Goal: Task Accomplishment & Management: Use online tool/utility

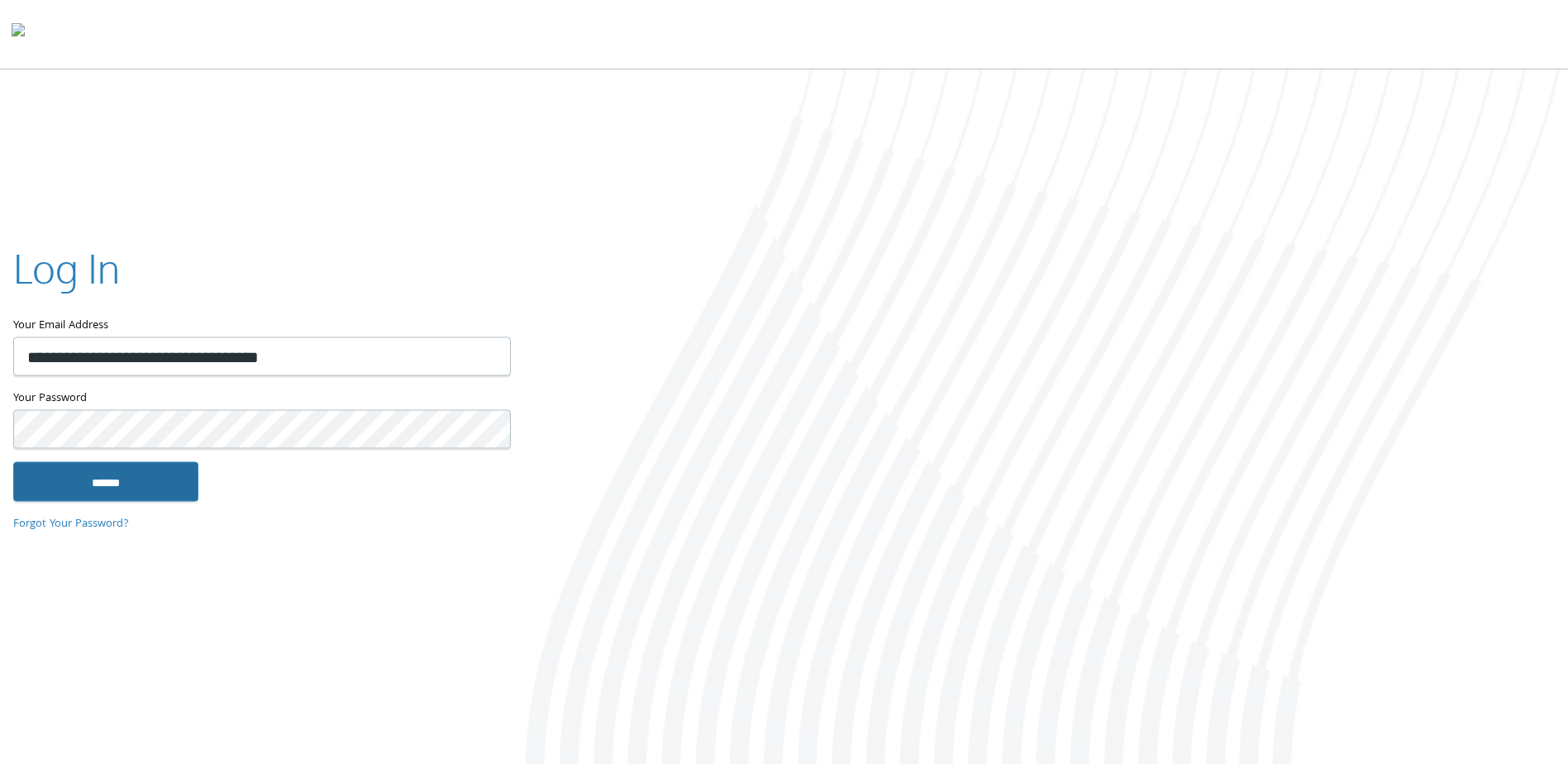
click at [99, 466] on input "******" at bounding box center [105, 482] width 185 height 39
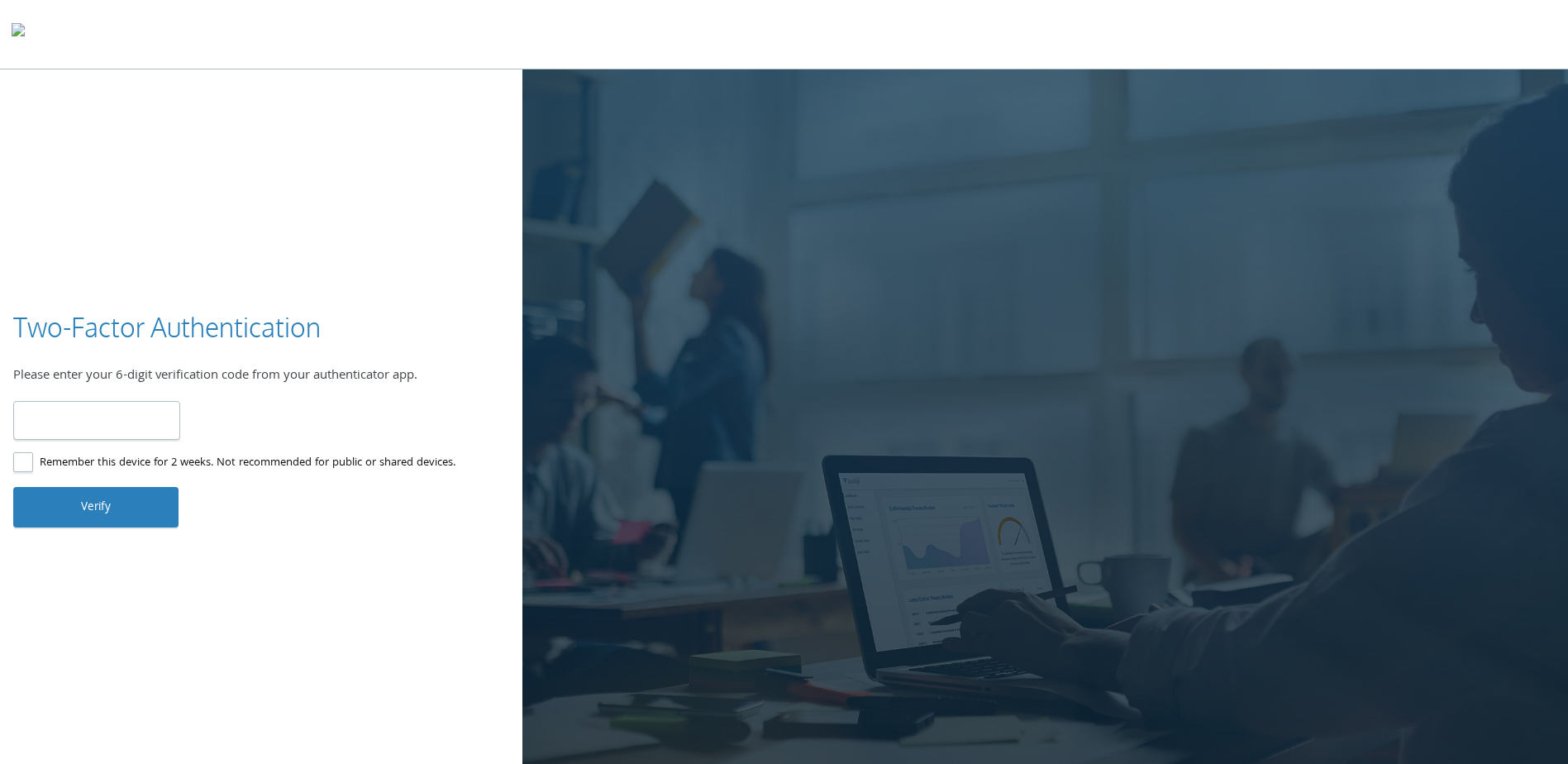
type input "******"
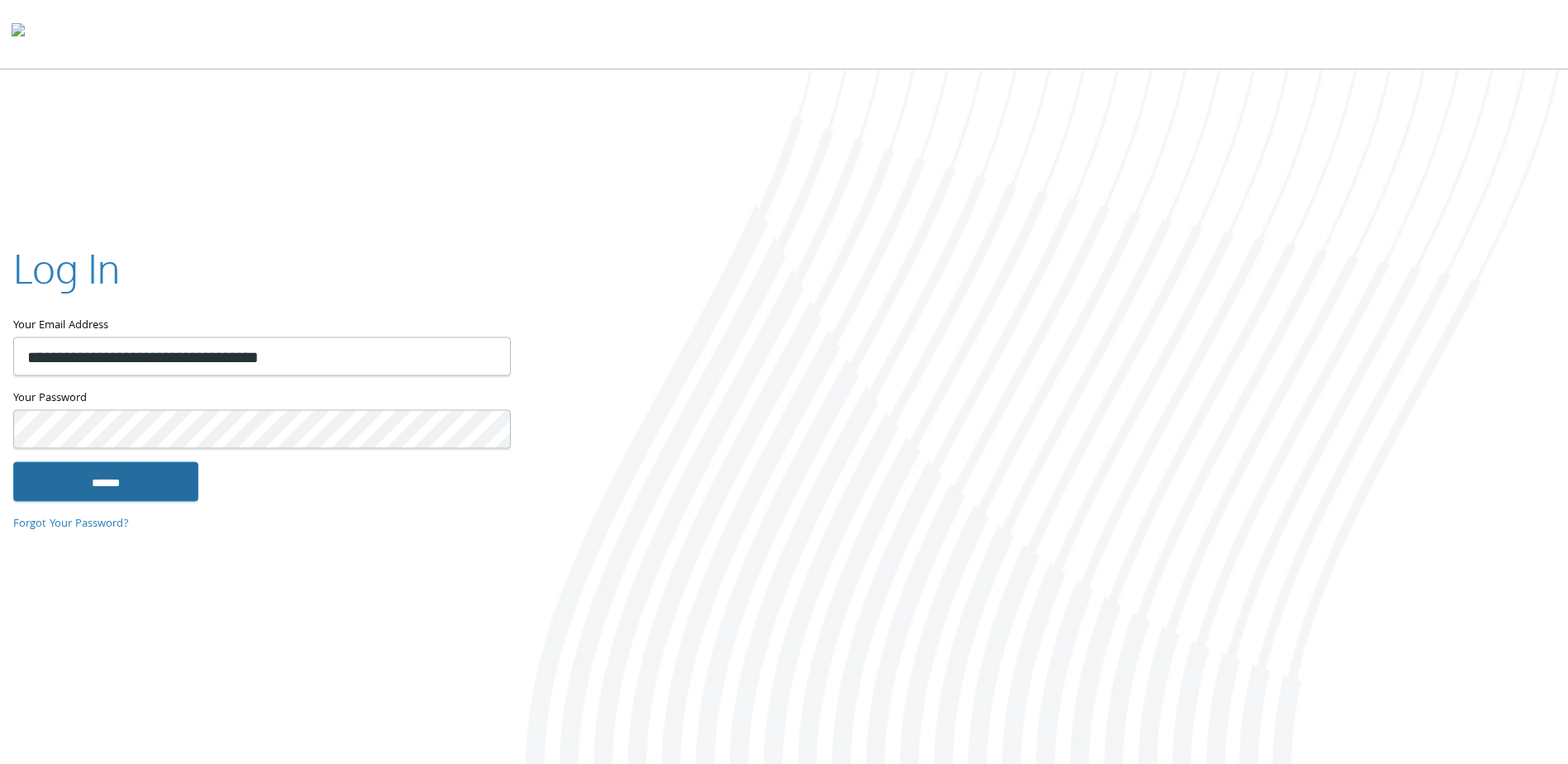
click at [141, 481] on input "******" at bounding box center [105, 482] width 185 height 39
